Goal: Task Accomplishment & Management: Manage account settings

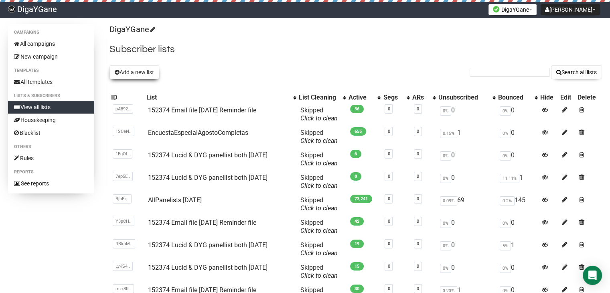
click at [153, 73] on button "Add a new list" at bounding box center [135, 72] width 50 height 14
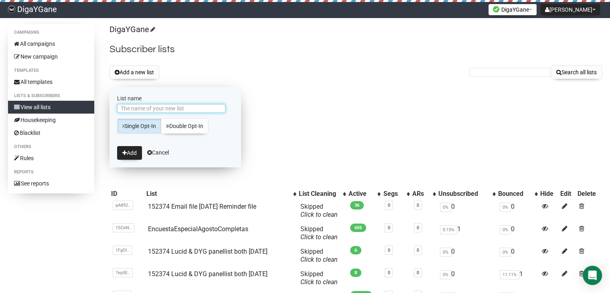
paste input "152374 Lucid & DYG panellist both [DATE]"
type input "152374 Lucid & DYG panellist both [DATE]"
click at [133, 152] on button "Add" at bounding box center [129, 153] width 25 height 14
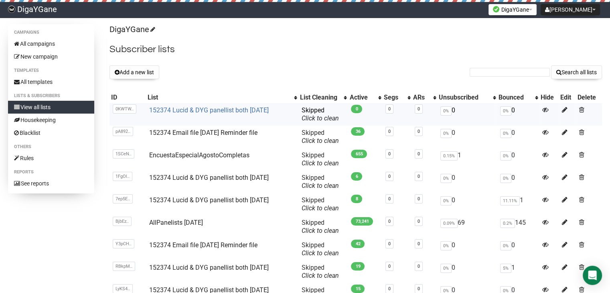
click at [195, 111] on link "152374 Lucid & DYG panellist both [DATE]" at bounding box center [209, 110] width 120 height 8
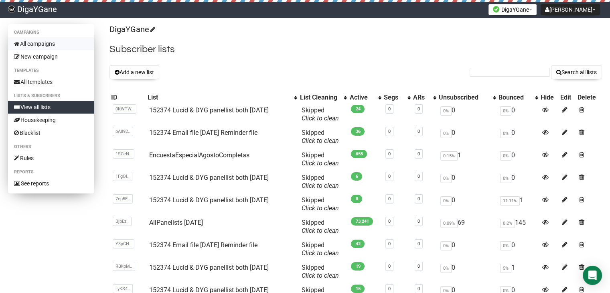
click at [51, 43] on link "All campaigns" at bounding box center [51, 43] width 86 height 13
